Goal: Complete application form

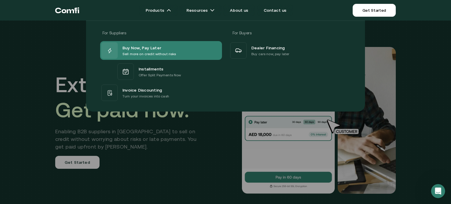
click at [145, 51] on p "Sell more on credit without risks" at bounding box center [149, 54] width 54 height 6
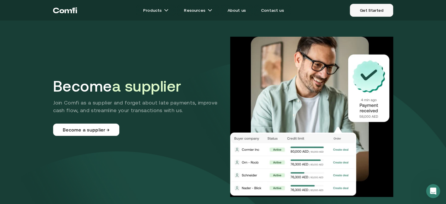
click at [381, 13] on link "Get Started" at bounding box center [371, 10] width 43 height 13
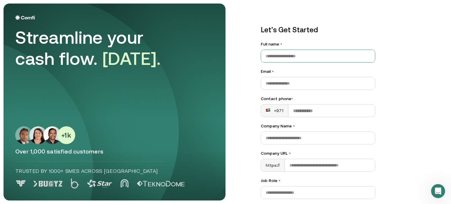
click at [280, 61] on input "Full name •" at bounding box center [318, 56] width 114 height 12
type input "********"
click at [283, 89] on input "Email •" at bounding box center [318, 83] width 114 height 12
type input "**********"
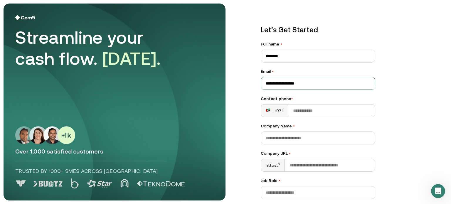
type input "**********"
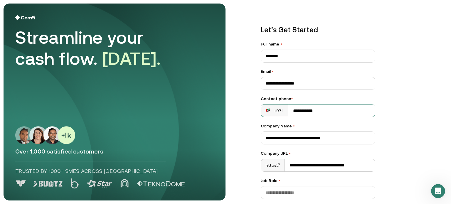
click at [295, 111] on input "**********" at bounding box center [331, 110] width 87 height 12
click at [266, 110] on rect at bounding box center [268, 110] width 5 height 5
click at [298, 110] on input "**********" at bounding box center [331, 110] width 87 height 12
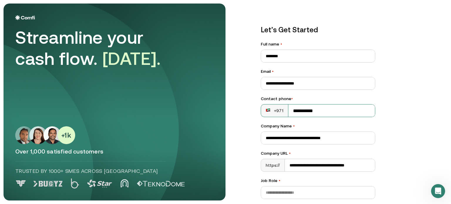
click at [298, 110] on input "**********" at bounding box center [331, 110] width 87 height 12
click at [281, 124] on label "Company Name •" at bounding box center [318, 126] width 114 height 6
click at [281, 132] on input "**********" at bounding box center [318, 138] width 114 height 12
click at [274, 114] on div "+971" at bounding box center [274, 110] width 27 height 12
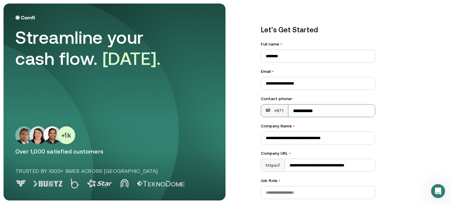
click at [268, 111] on rect at bounding box center [268, 110] width 5 height 5
click at [307, 114] on input "**********" at bounding box center [331, 110] width 87 height 12
type input "**********"
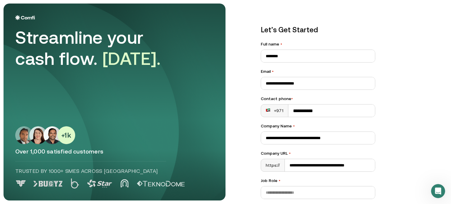
click at [396, 106] on div "**********" at bounding box center [348, 102] width 198 height 197
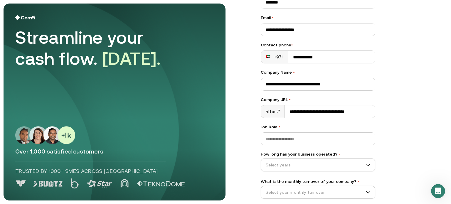
scroll to position [59, 0]
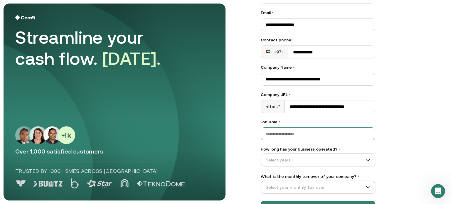
click at [291, 137] on input "Job Role •" at bounding box center [318, 134] width 114 height 12
click at [298, 135] on input "Job Role •" at bounding box center [318, 134] width 114 height 12
click at [268, 134] on input "*****" at bounding box center [318, 134] width 114 height 12
type input "******"
click at [295, 161] on input "How long has your business operated? •" at bounding box center [315, 160] width 109 height 9
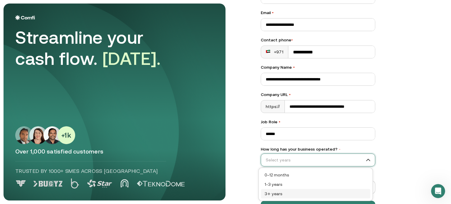
click at [283, 193] on div "3+ years" at bounding box center [315, 193] width 102 height 6
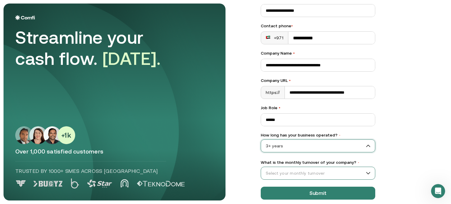
scroll to position [80, 0]
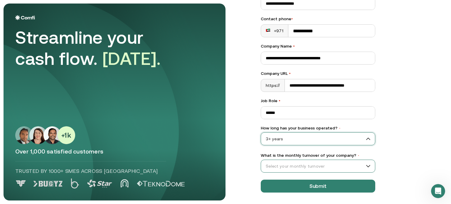
click at [306, 167] on input "What is the monthly turnover of your company? •" at bounding box center [315, 166] width 109 height 9
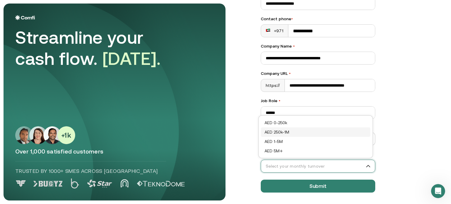
click at [283, 132] on div "AED 250k-1M" at bounding box center [315, 132] width 102 height 6
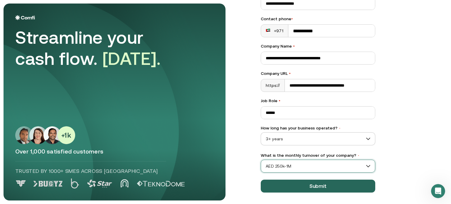
click at [322, 180] on button "Submit" at bounding box center [318, 186] width 114 height 13
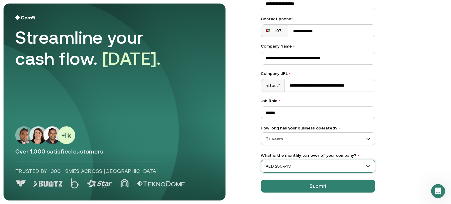
scroll to position [0, 8]
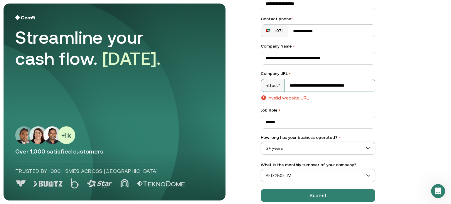
click at [291, 82] on input "**********" at bounding box center [330, 85] width 91 height 12
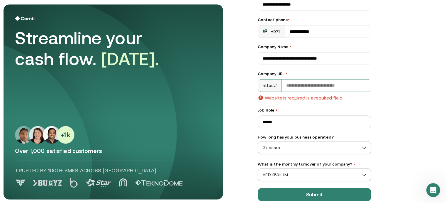
scroll to position [0, 0]
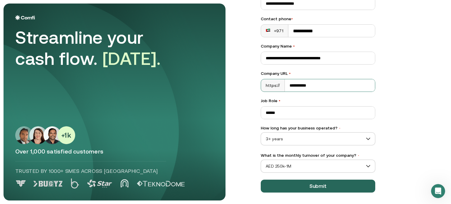
type input "**********"
click at [346, 192] on button "Submit" at bounding box center [318, 186] width 114 height 13
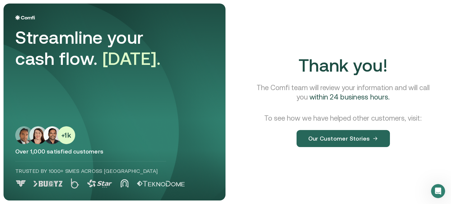
click at [332, 144] on button "Our Customer Stories" at bounding box center [342, 138] width 93 height 17
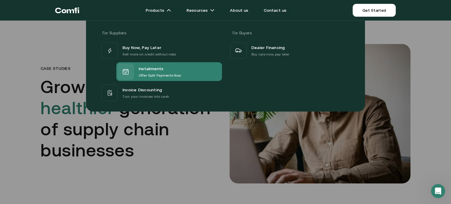
click at [150, 70] on span "Installments" at bounding box center [151, 69] width 25 height 8
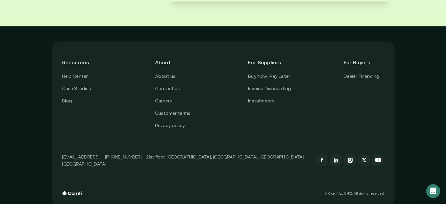
scroll to position [1144, 0]
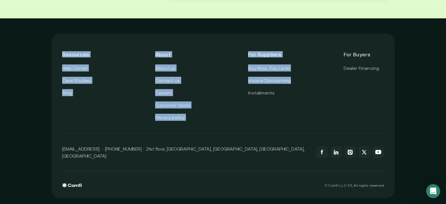
drag, startPoint x: 92, startPoint y: 86, endPoint x: 313, endPoint y: 138, distance: 226.5
click at [313, 138] on div "Resources Help Center Case Studies Blog About About us Contact us Careers Custo…" at bounding box center [223, 116] width 343 height 165
click at [313, 121] on div "Resources Help Center Case Studies Blog About About us Contact us Careers Custo…" at bounding box center [223, 82] width 322 height 77
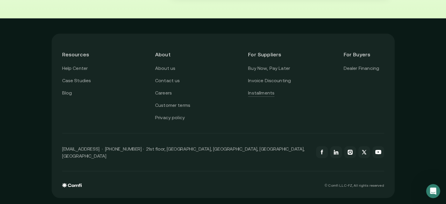
click at [272, 97] on link "Installments" at bounding box center [261, 93] width 26 height 8
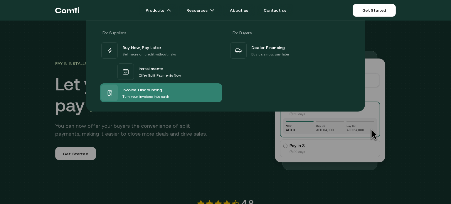
click at [144, 87] on span "Invoice Discounting" at bounding box center [142, 90] width 40 height 8
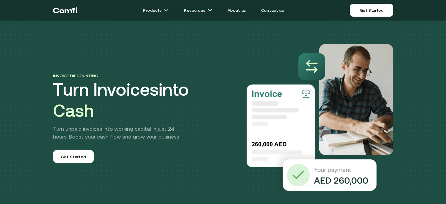
drag, startPoint x: 240, startPoint y: 84, endPoint x: 352, endPoint y: 189, distance: 153.4
click at [351, 189] on div "Invoice discounting Turn Invoices into Cash Turn unpaid invoices into working c…" at bounding box center [223, 106] width 352 height 170
click at [402, 173] on div "Invoice discounting Turn Invoices into Cash Turn unpaid invoices into working c…" at bounding box center [223, 123] width 446 height 246
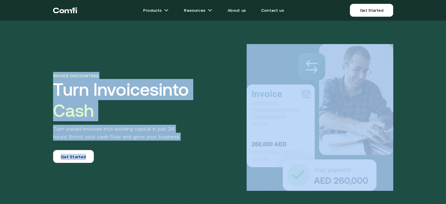
drag, startPoint x: 410, startPoint y: 173, endPoint x: 32, endPoint y: 65, distance: 393.7
click at [32, 65] on div "Invoice discounting Turn Invoices into Cash Turn unpaid invoices into working c…" at bounding box center [223, 123] width 446 height 246
drag, startPoint x: 30, startPoint y: 60, endPoint x: 410, endPoint y: 183, distance: 399.7
click at [393, 183] on div "Invoice discounting Turn Invoices into Cash Turn unpaid invoices into working c…" at bounding box center [223, 123] width 446 height 246
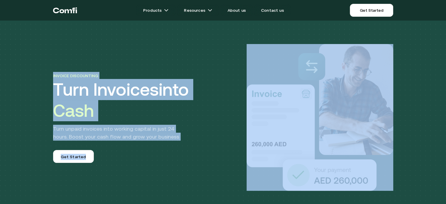
click at [411, 183] on div "Invoice discounting Turn Invoices into Cash Turn unpaid invoices into working c…" at bounding box center [223, 123] width 446 height 246
drag, startPoint x: 423, startPoint y: 183, endPoint x: 28, endPoint y: 53, distance: 415.7
click at [28, 53] on div "Invoice discounting Turn Invoices into Cash Turn unpaid invoices into working c…" at bounding box center [223, 123] width 446 height 246
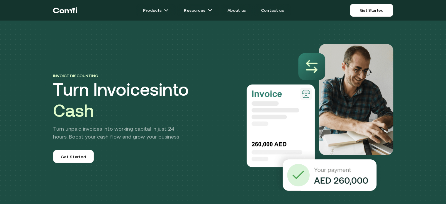
click at [63, 11] on icon "Return to the top of the Comfi home page" at bounding box center [61, 11] width 5 height 4
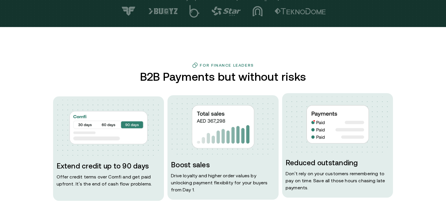
scroll to position [235, 0]
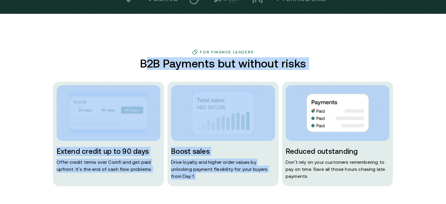
drag, startPoint x: 148, startPoint y: 65, endPoint x: 320, endPoint y: 80, distance: 173.2
click at [320, 80] on div "For Finance Leaders B2B Payments but without risks Extend credit up to 90 days …" at bounding box center [223, 117] width 352 height 137
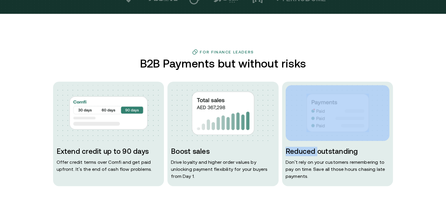
click at [320, 80] on div "For Finance Leaders B2B Payments but without risks Extend credit up to 90 days …" at bounding box center [223, 117] width 352 height 137
click at [315, 70] on div "For Finance Leaders B2B Payments but without risks Extend credit up to 90 days …" at bounding box center [223, 117] width 352 height 137
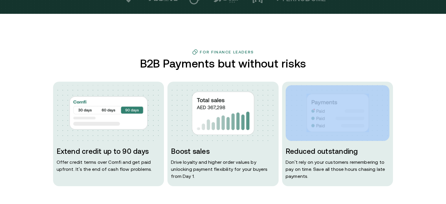
click at [315, 70] on div "For Finance Leaders B2B Payments but without risks Extend credit up to 90 days …" at bounding box center [223, 117] width 352 height 137
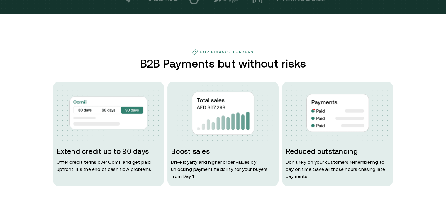
click at [311, 65] on div "For Finance Leaders B2B Payments but without risks Extend credit up to 90 days …" at bounding box center [223, 117] width 352 height 137
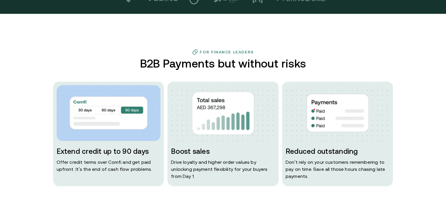
click at [311, 65] on div "For Finance Leaders B2B Payments but without risks Extend credit up to 90 days …" at bounding box center [223, 117] width 352 height 137
click at [305, 64] on h2 "B2B Payments but without risks" at bounding box center [223, 63] width 171 height 13
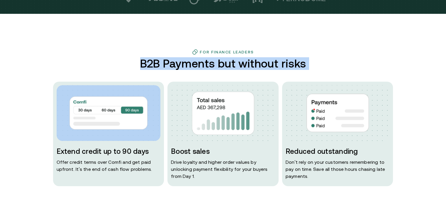
click at [305, 64] on h2 "B2B Payments but without risks" at bounding box center [223, 63] width 171 height 13
click at [245, 63] on h2 "B2B Payments but without risks" at bounding box center [223, 63] width 171 height 13
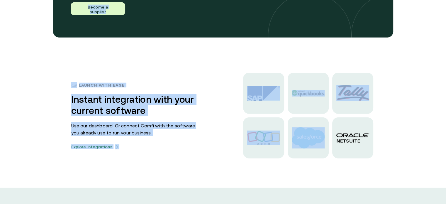
scroll to position [1439, 0]
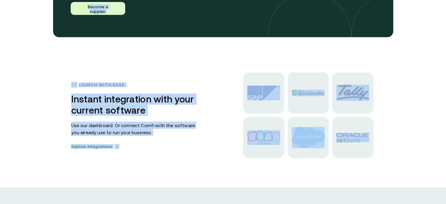
drag, startPoint x: 143, startPoint y: 57, endPoint x: 392, endPoint y: 158, distance: 269.2
click at [392, 158] on div at bounding box center [308, 115] width 170 height 86
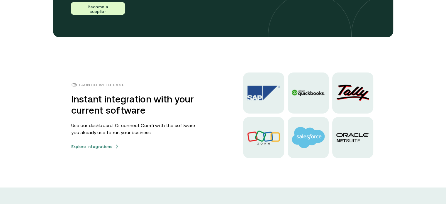
click at [368, 135] on img at bounding box center [353, 137] width 33 height 9
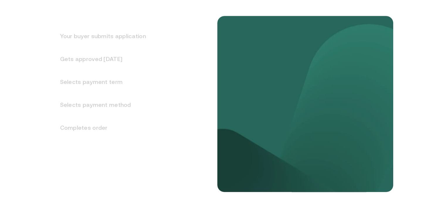
scroll to position [676, 0]
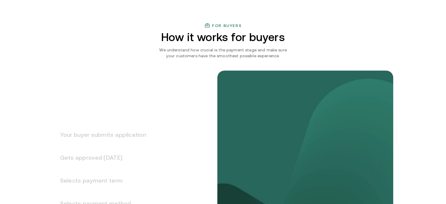
click at [163, 37] on h2 "How it works for buyers" at bounding box center [223, 37] width 171 height 13
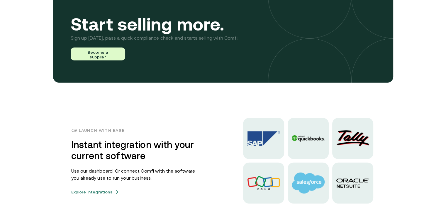
scroll to position [1409, 0]
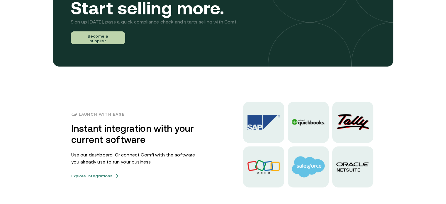
click at [109, 35] on button "Become a supplier" at bounding box center [98, 37] width 55 height 13
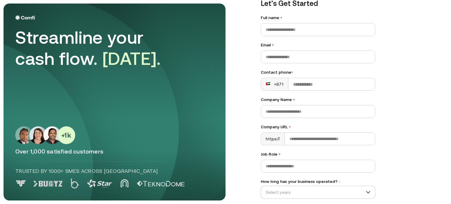
scroll to position [80, 0]
